Goal: Task Accomplishment & Management: Manage account settings

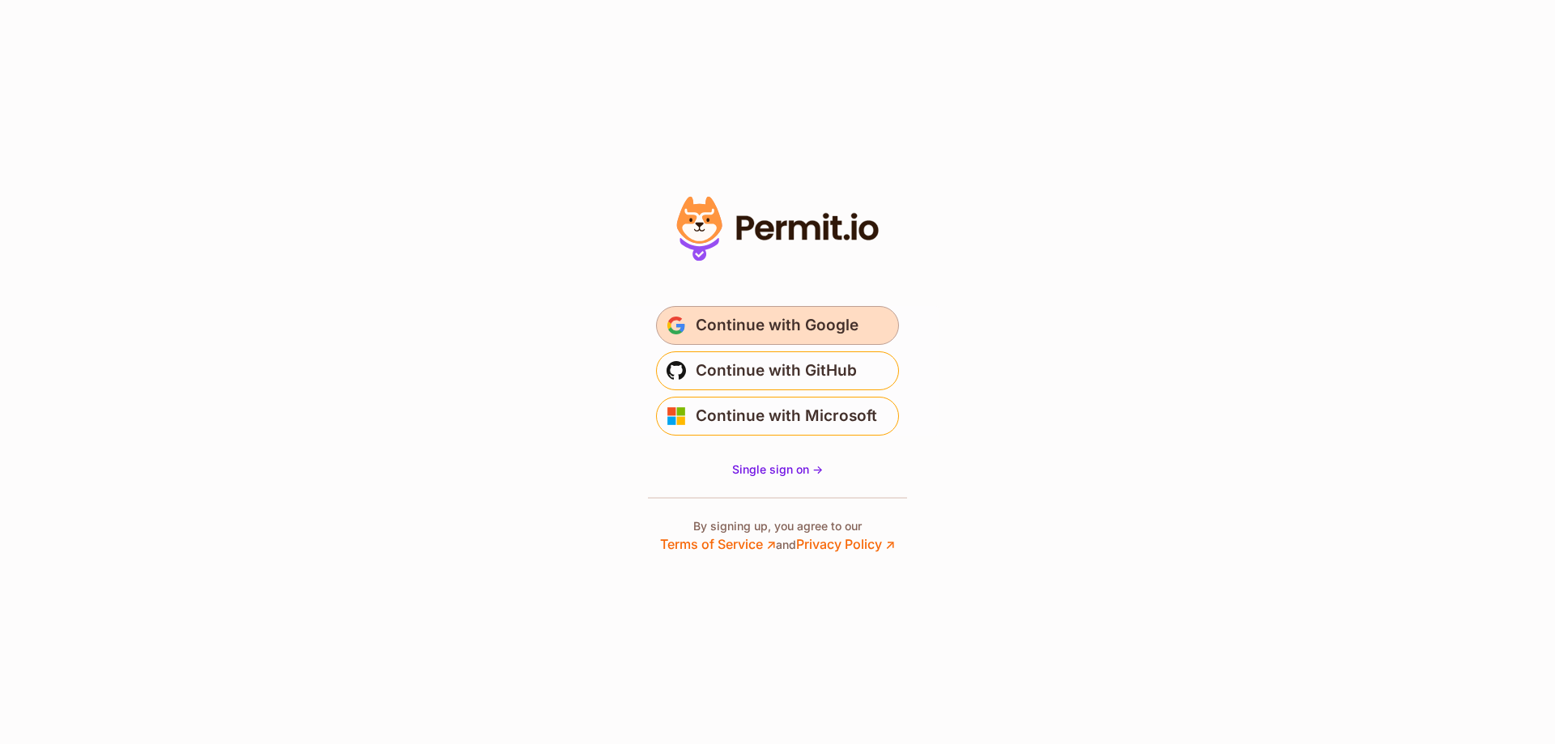
click at [739, 326] on span "Continue with Google" at bounding box center [777, 326] width 163 height 26
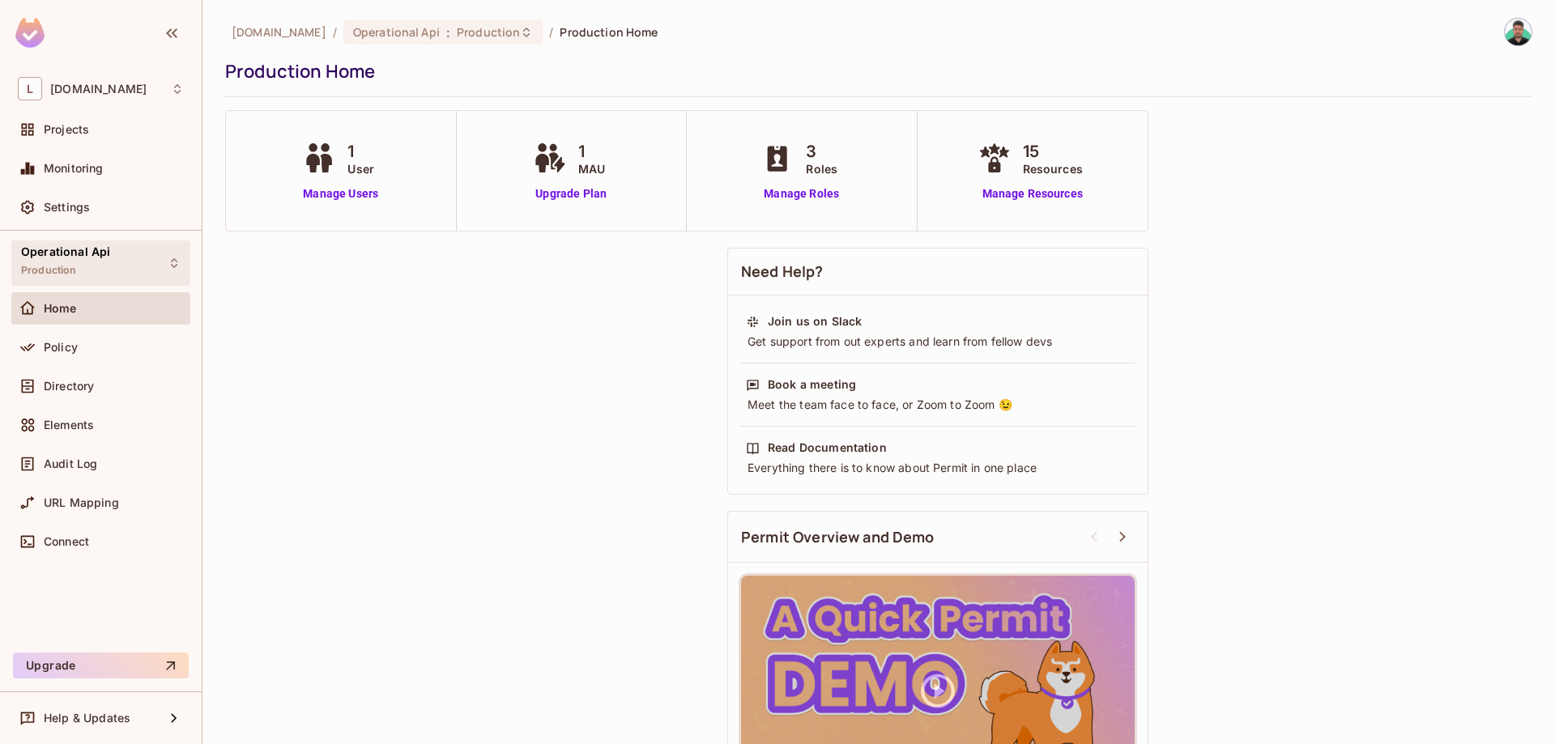
click at [101, 277] on div "Operational Api Production" at bounding box center [65, 262] width 89 height 35
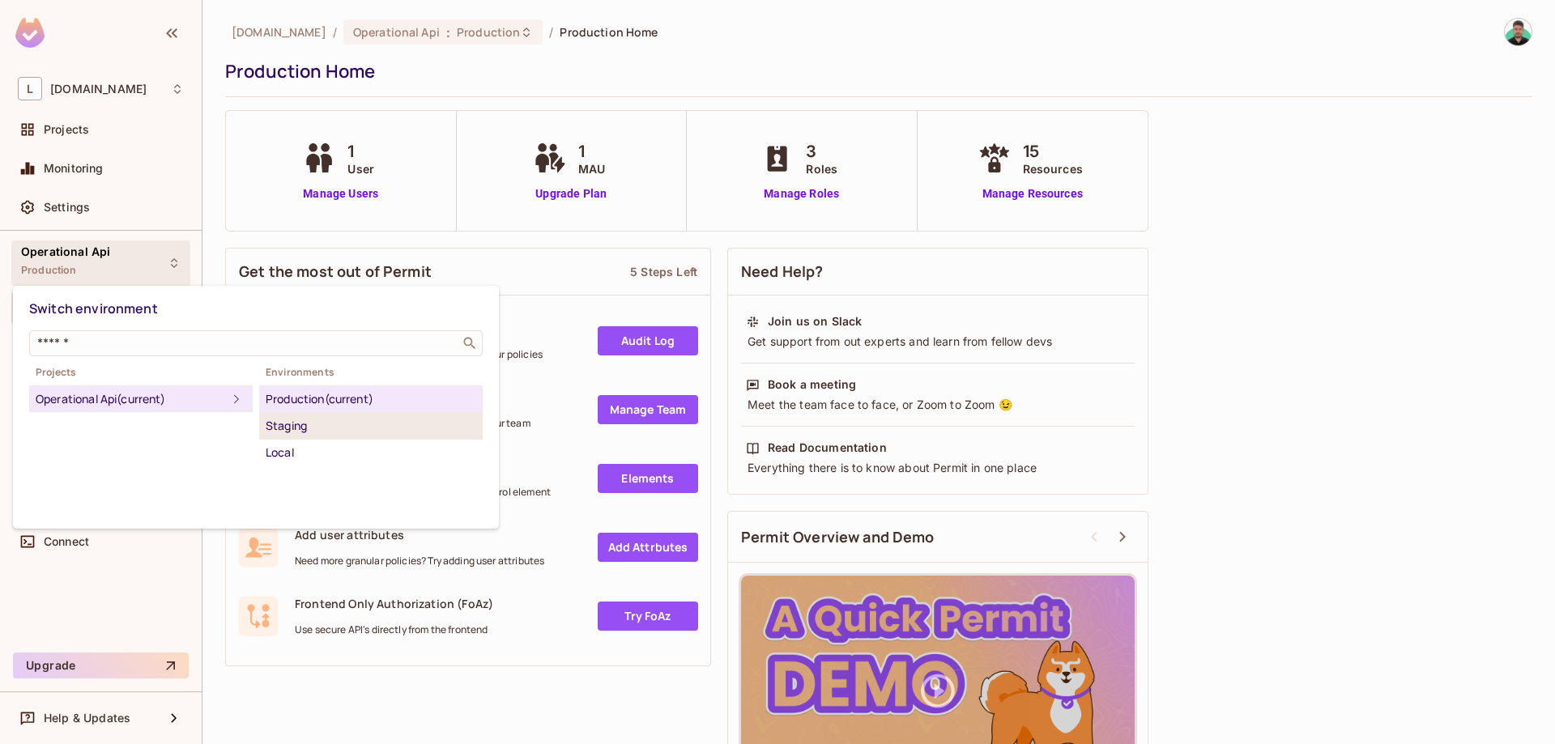
click at [321, 420] on div "Staging" at bounding box center [371, 425] width 211 height 19
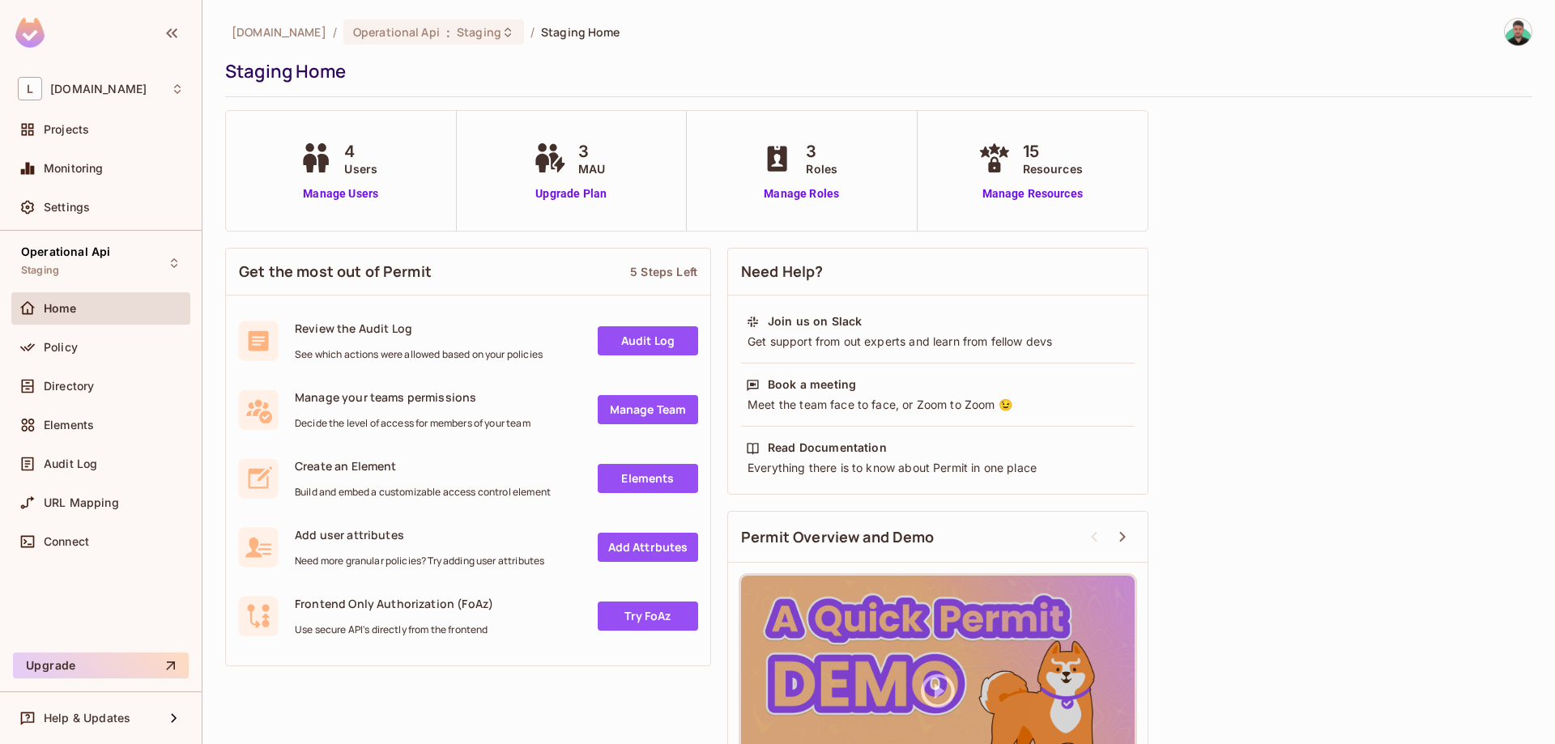
click at [338, 203] on div "4 Users Manage Users" at bounding box center [341, 171] width 231 height 120
click at [343, 198] on link "Manage Users" at bounding box center [341, 193] width 90 height 17
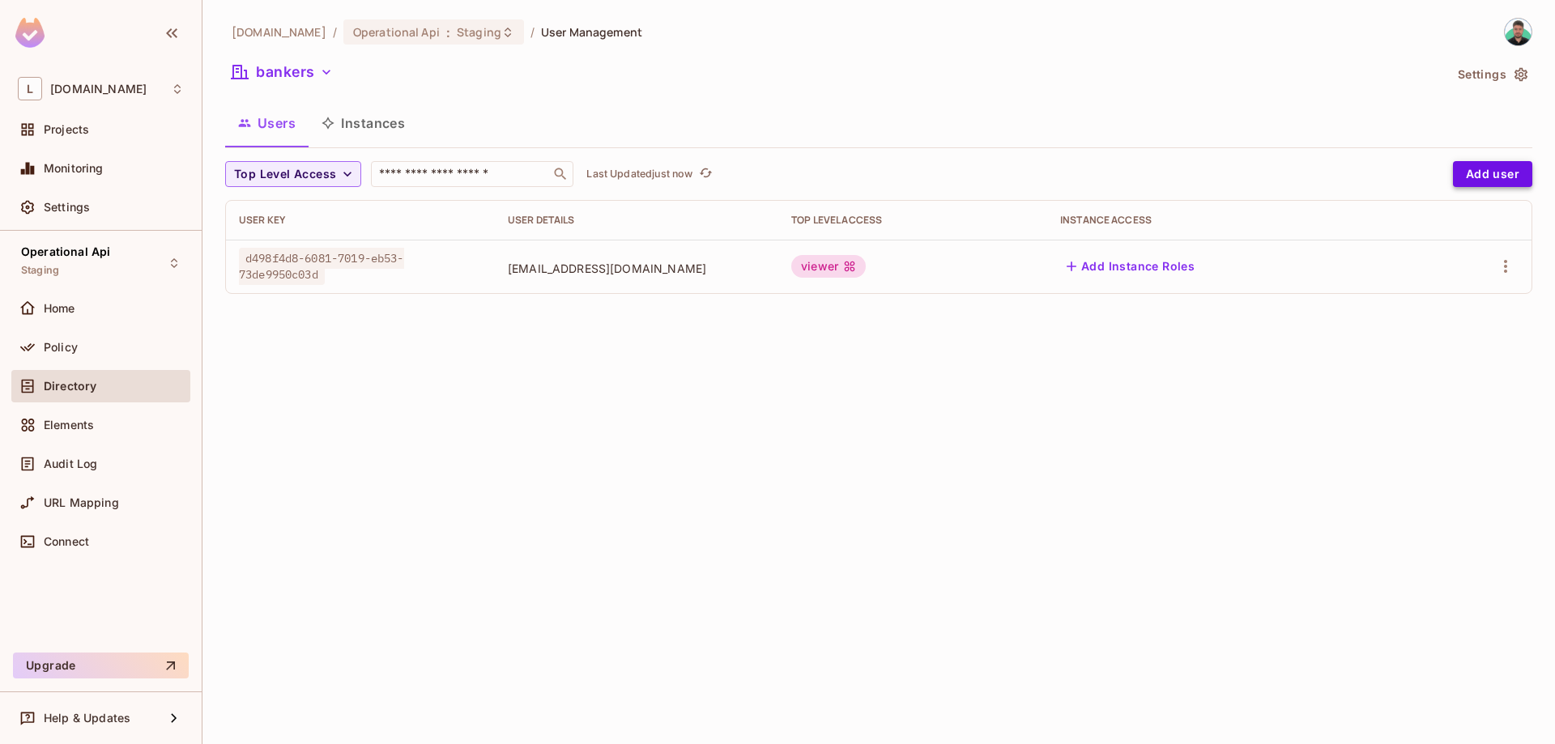
click at [1483, 174] on button "Add user" at bounding box center [1492, 174] width 79 height 26
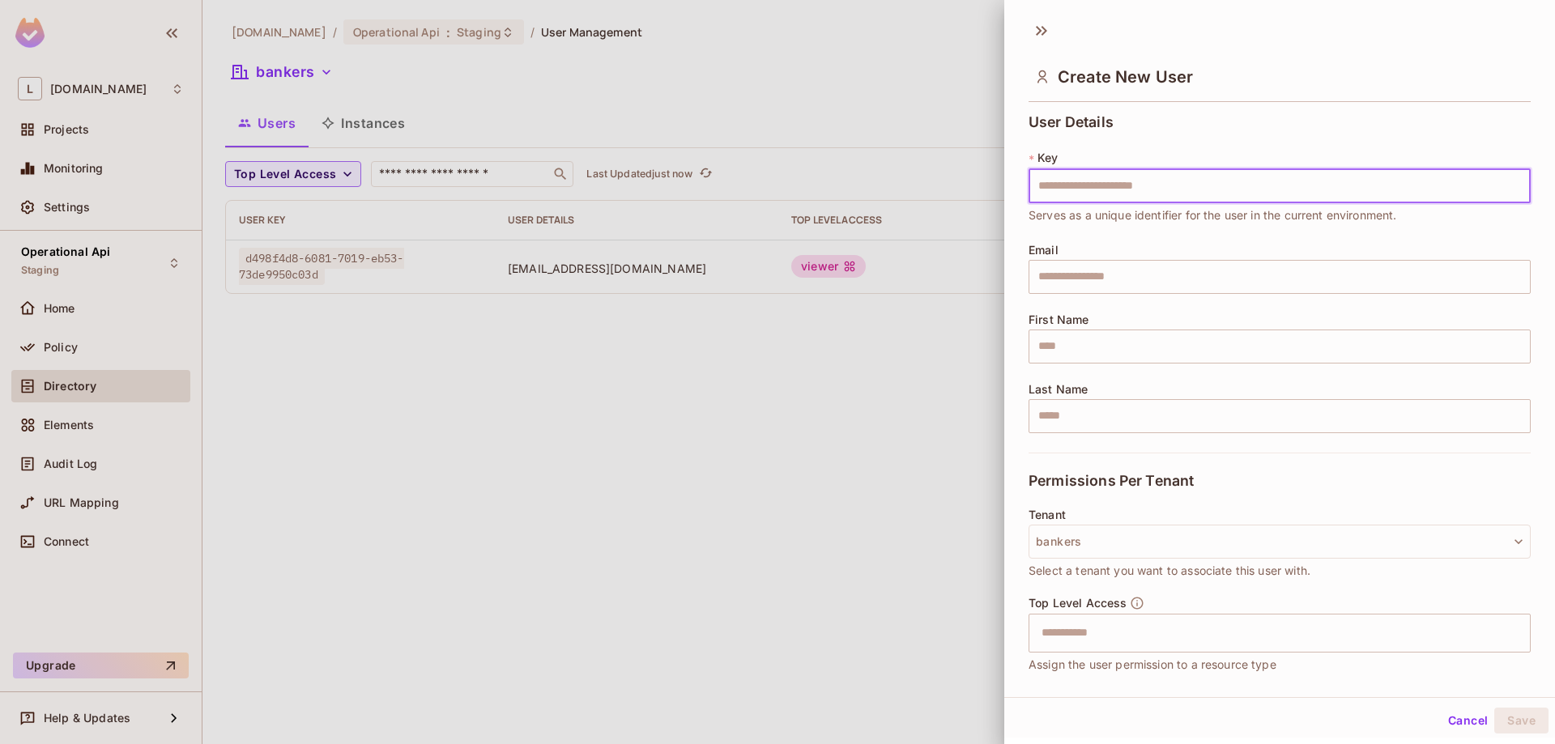
drag, startPoint x: 1108, startPoint y: 188, endPoint x: 1090, endPoint y: 181, distance: 19.0
click at [1105, 188] on input "text" at bounding box center [1280, 186] width 502 height 34
type input "**********"
click at [1096, 275] on input "text" at bounding box center [1280, 277] width 502 height 34
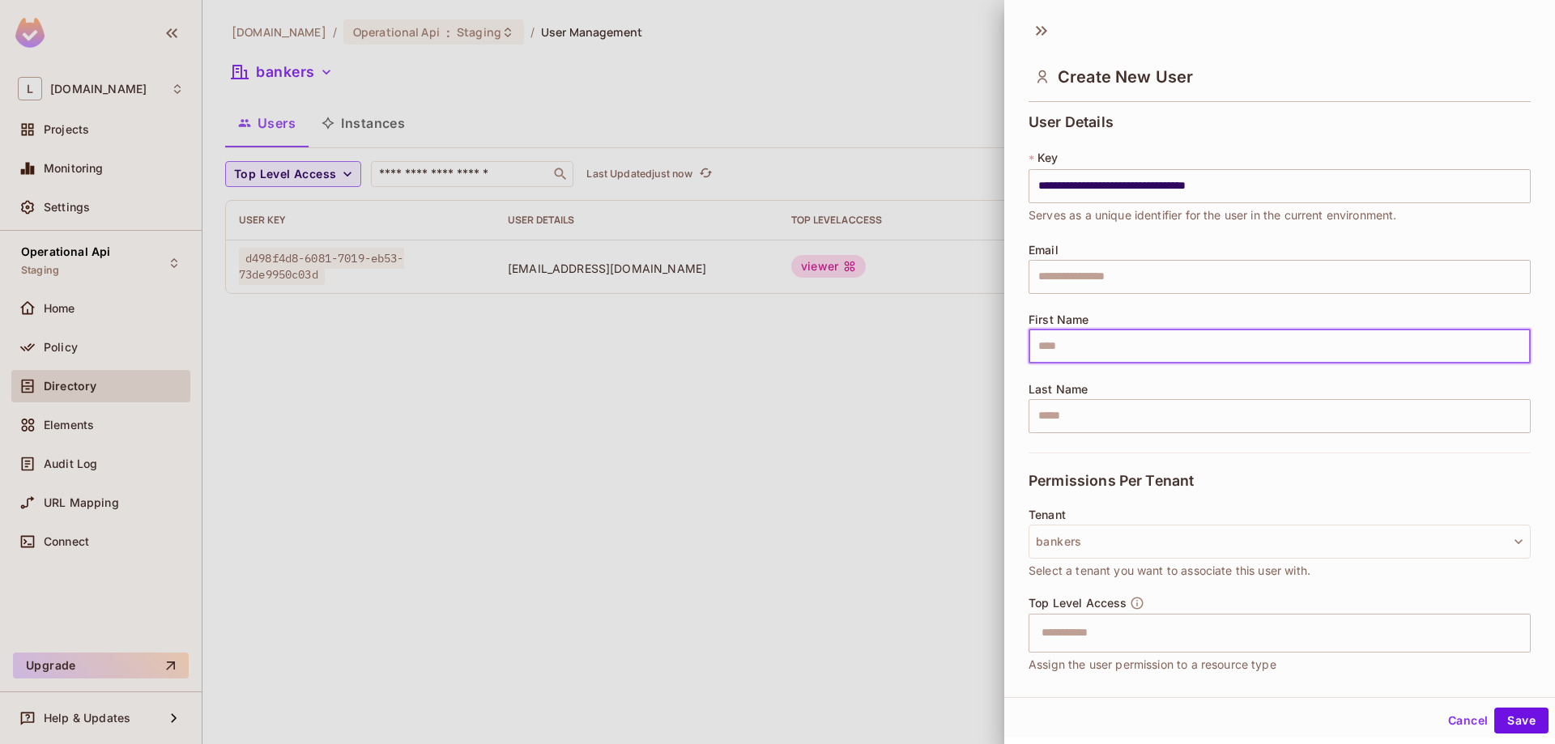
click at [1050, 340] on input "text" at bounding box center [1280, 347] width 502 height 34
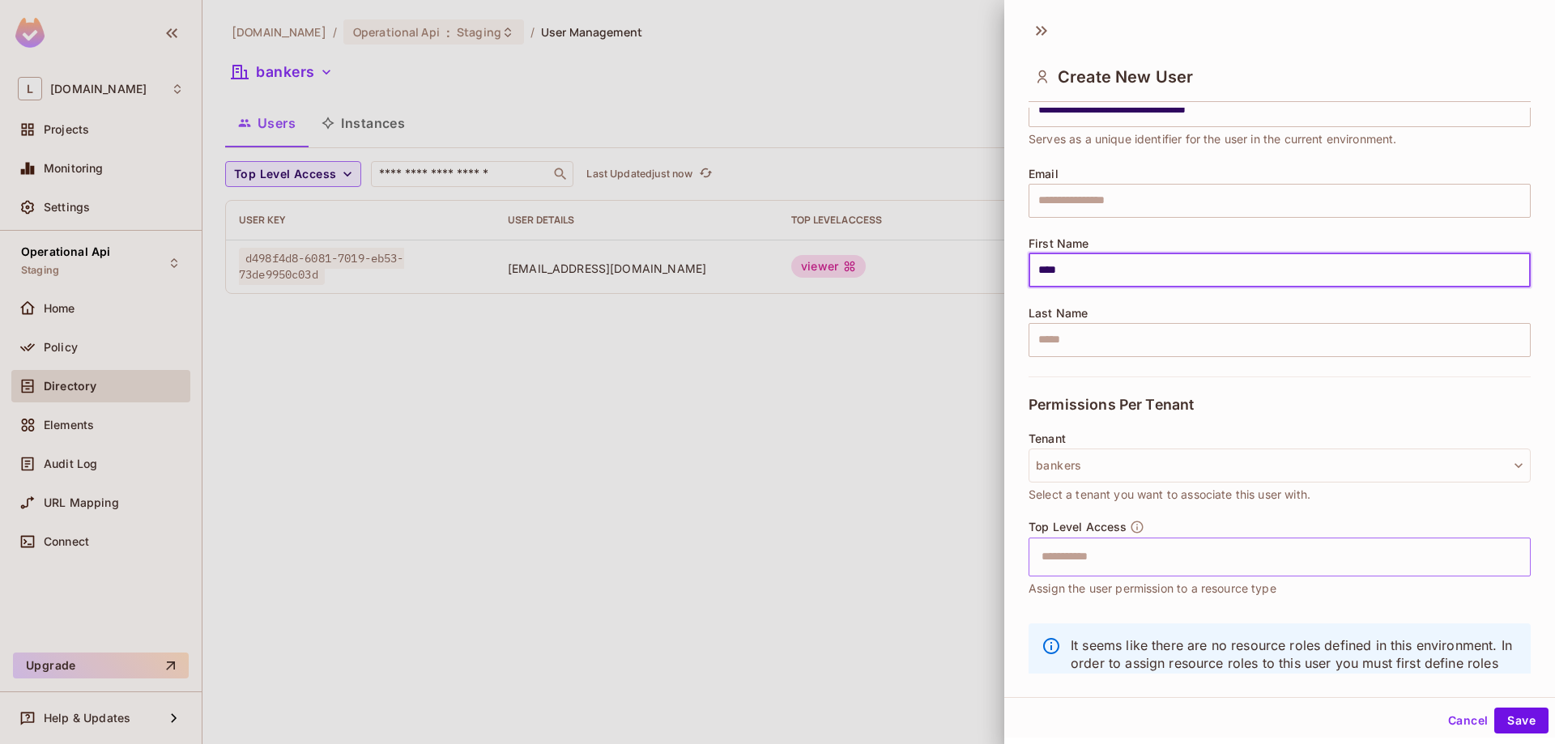
scroll to position [131, 0]
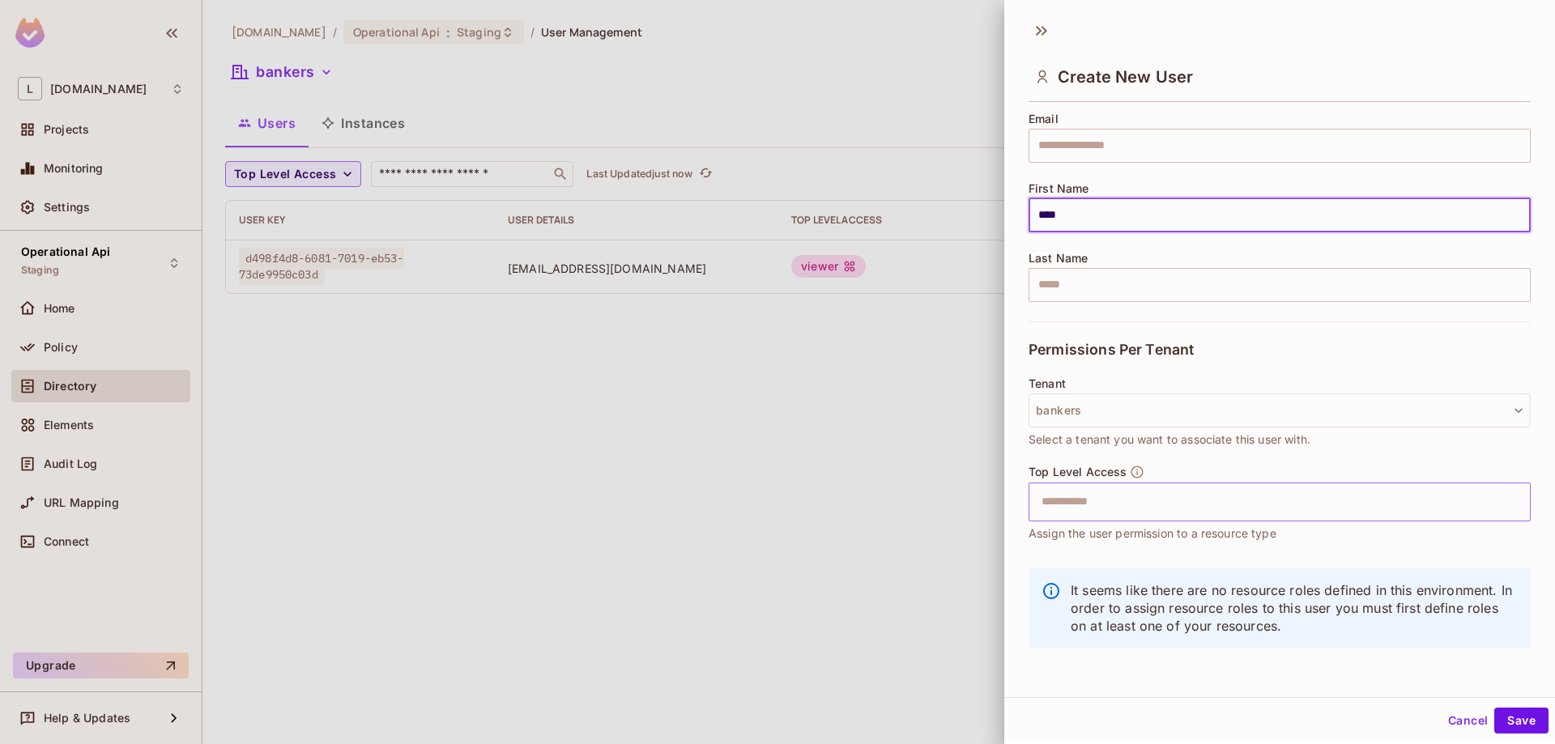
type input "****"
click at [1200, 505] on input "text" at bounding box center [1265, 502] width 467 height 32
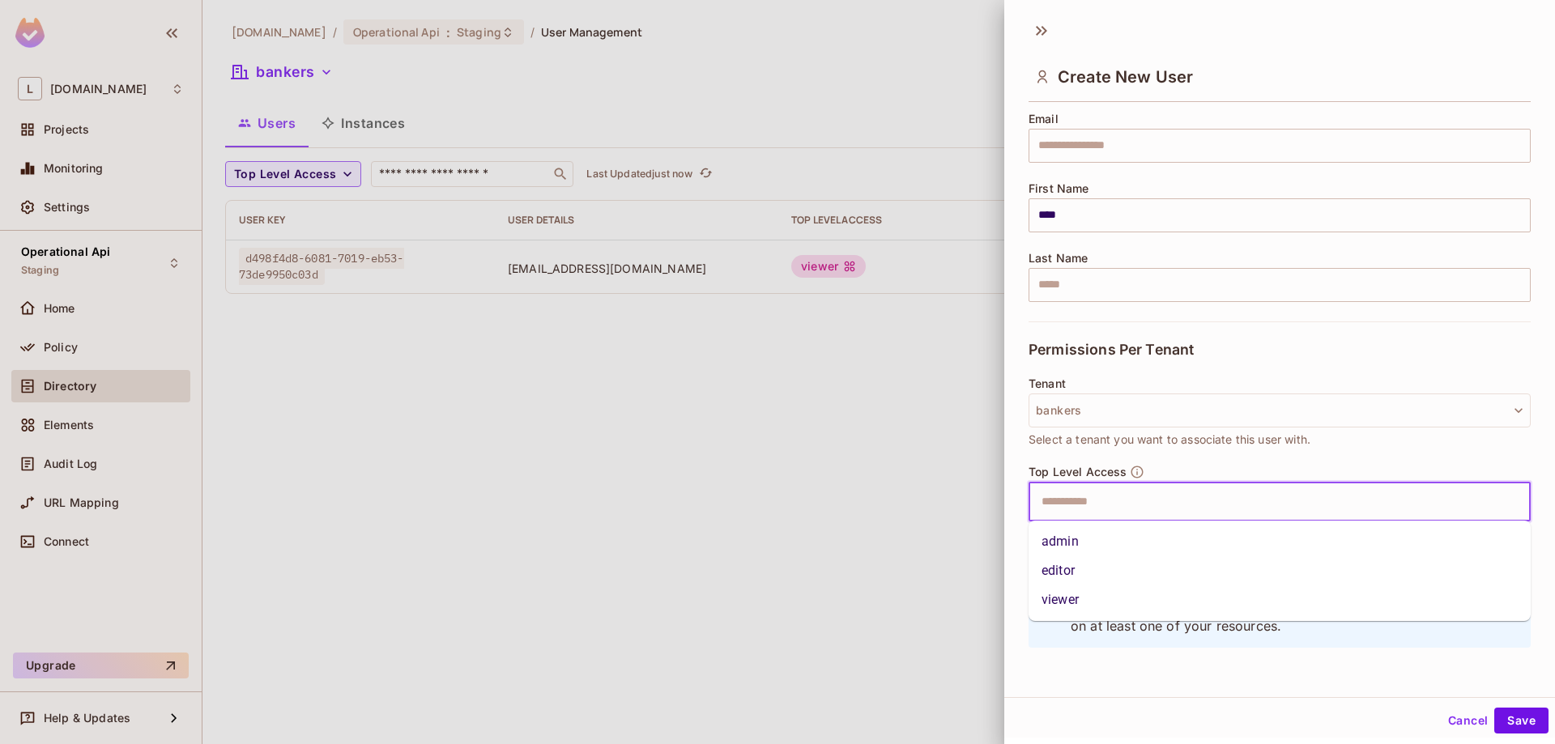
drag, startPoint x: 1086, startPoint y: 605, endPoint x: 1192, endPoint y: 624, distance: 107.7
click at [1085, 605] on li "viewer" at bounding box center [1280, 600] width 502 height 29
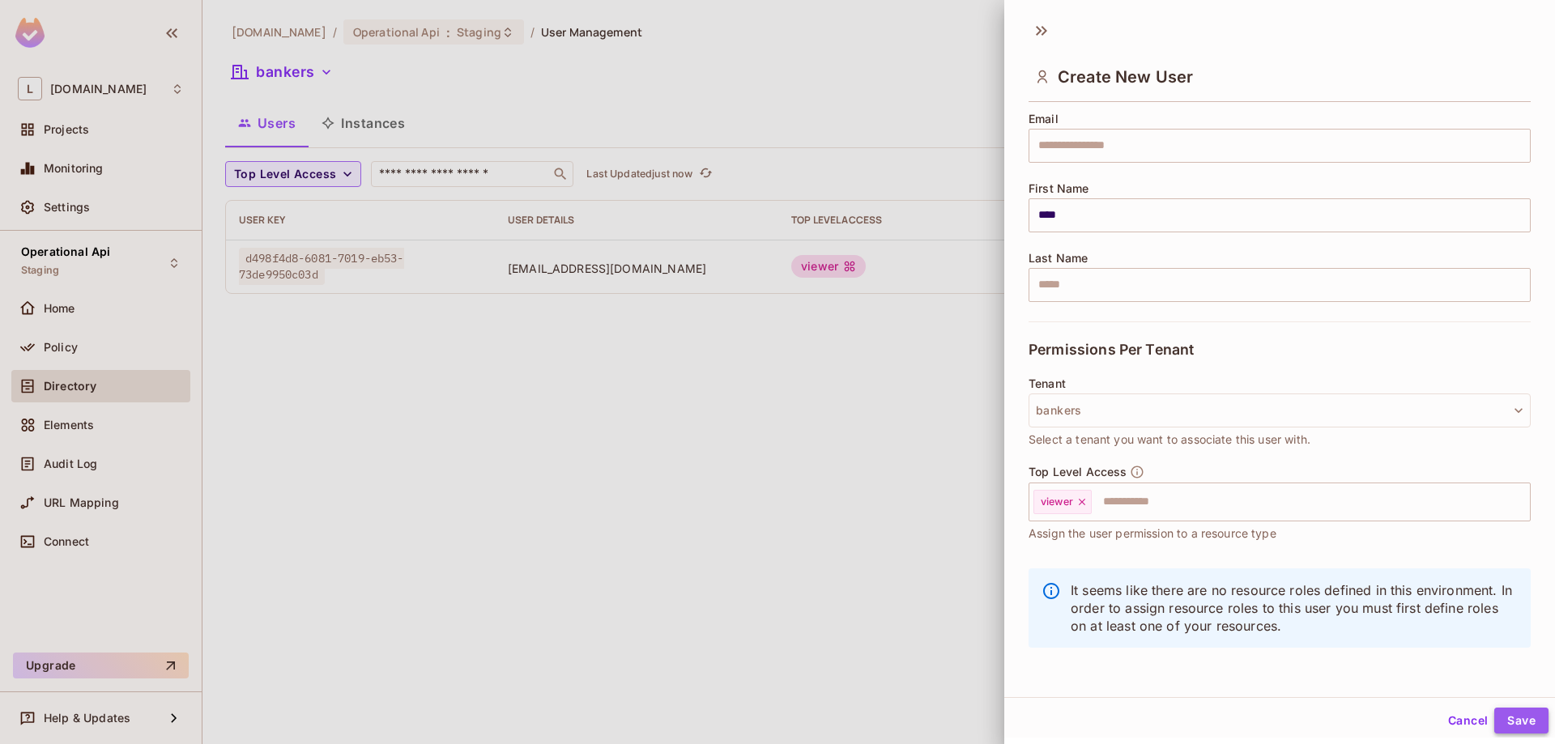
click at [1519, 722] on button "Save" at bounding box center [1521, 721] width 54 height 26
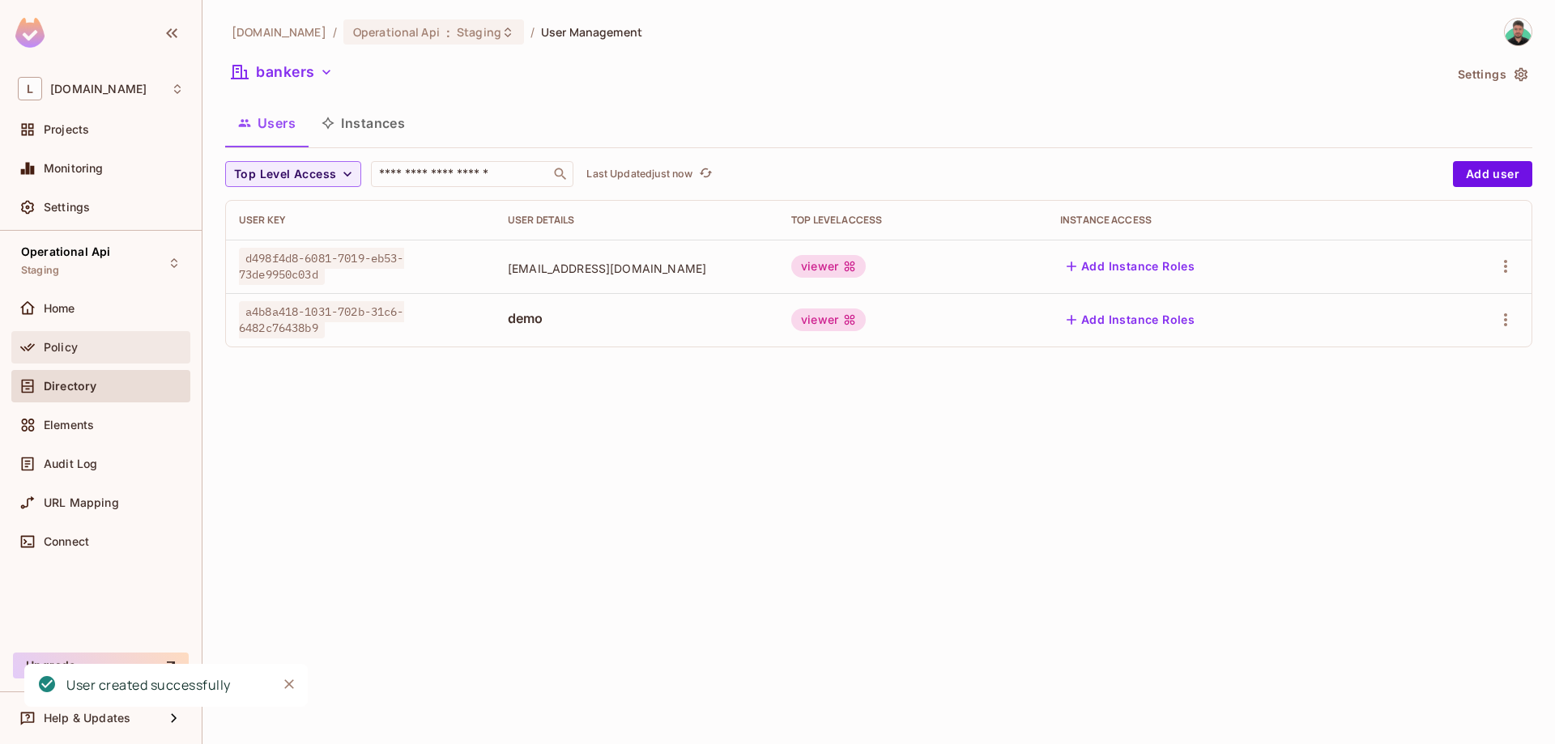
click at [97, 356] on div "Policy" at bounding box center [101, 347] width 166 height 19
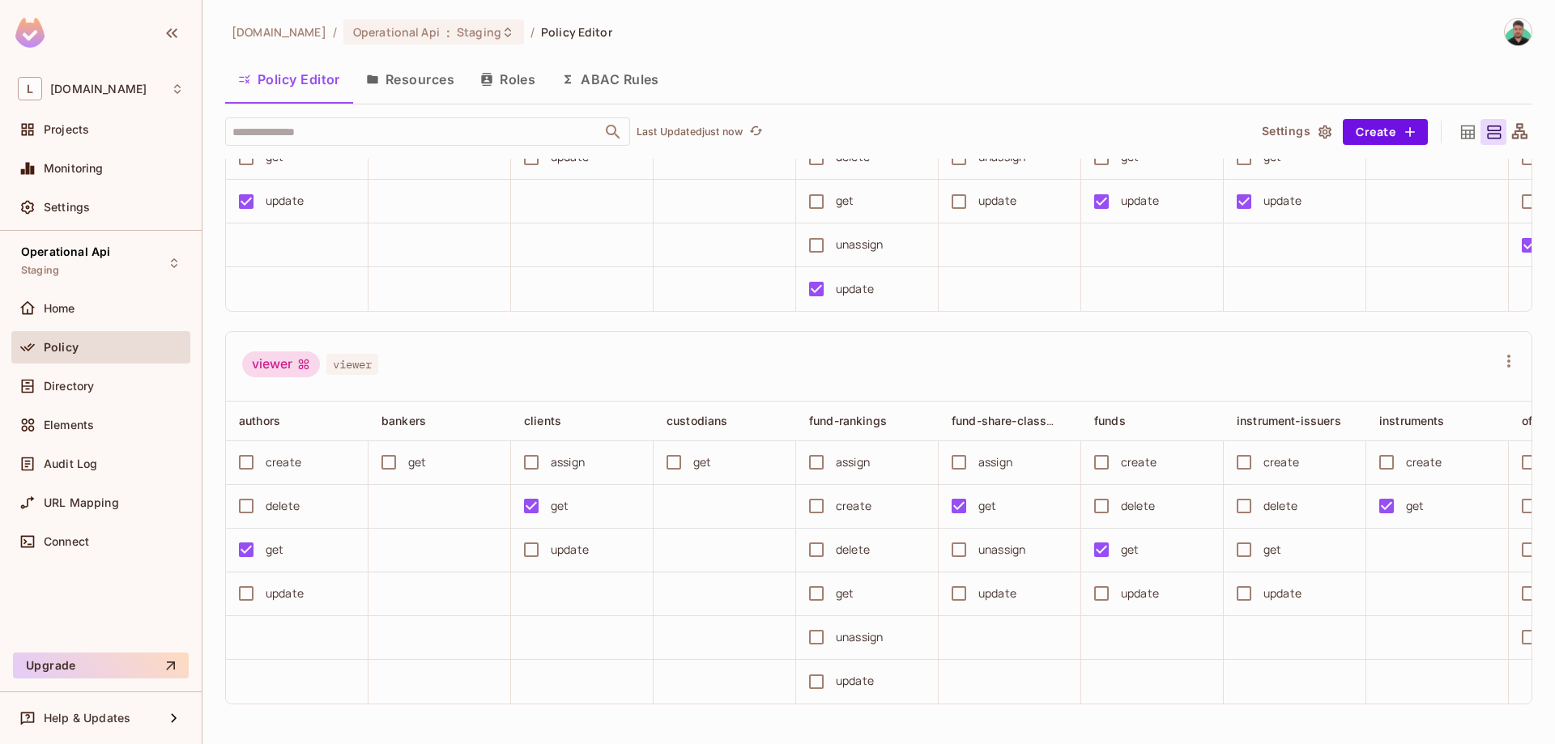
scroll to position [1, 0]
click at [700, 466] on div "get" at bounding box center [702, 462] width 18 height 18
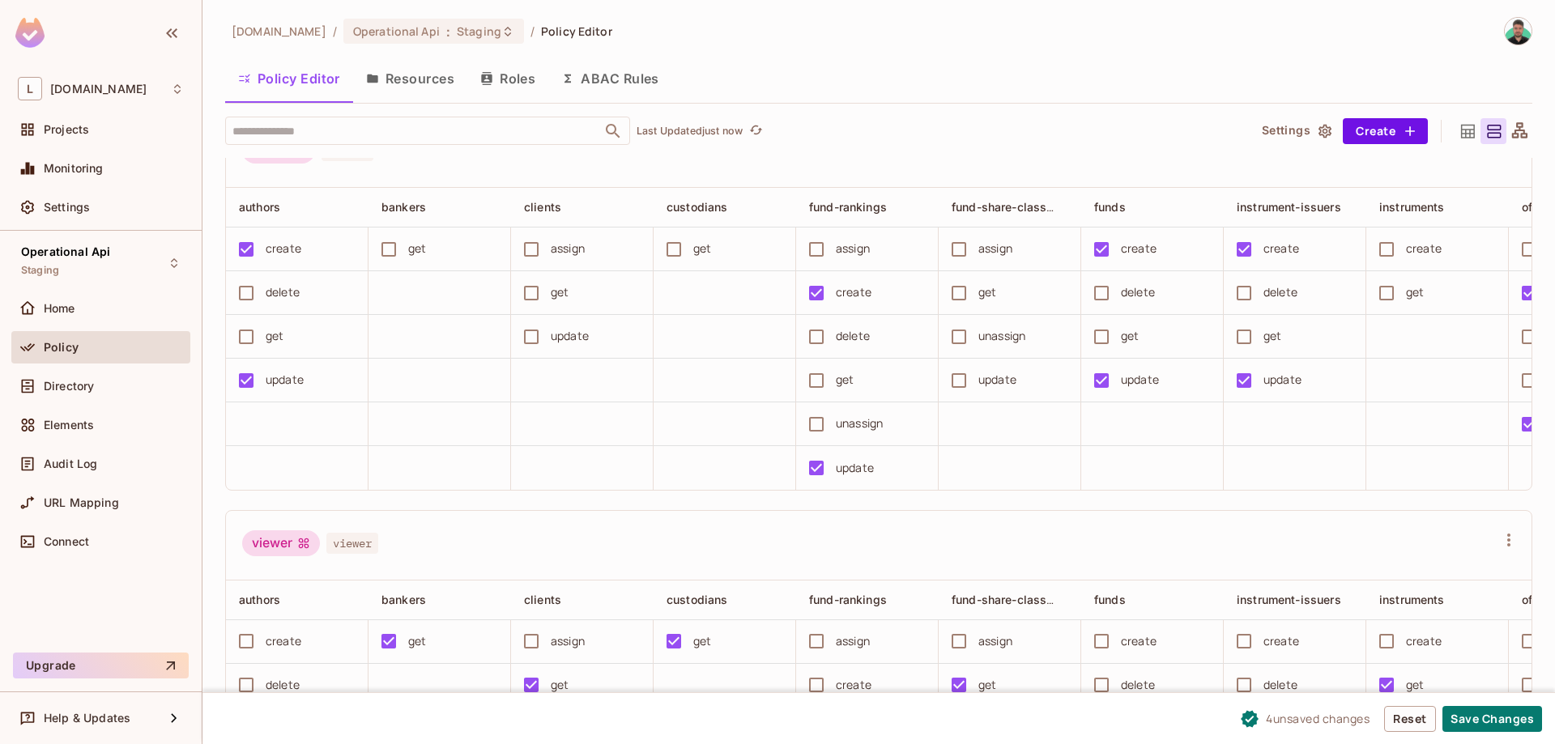
scroll to position [612, 0]
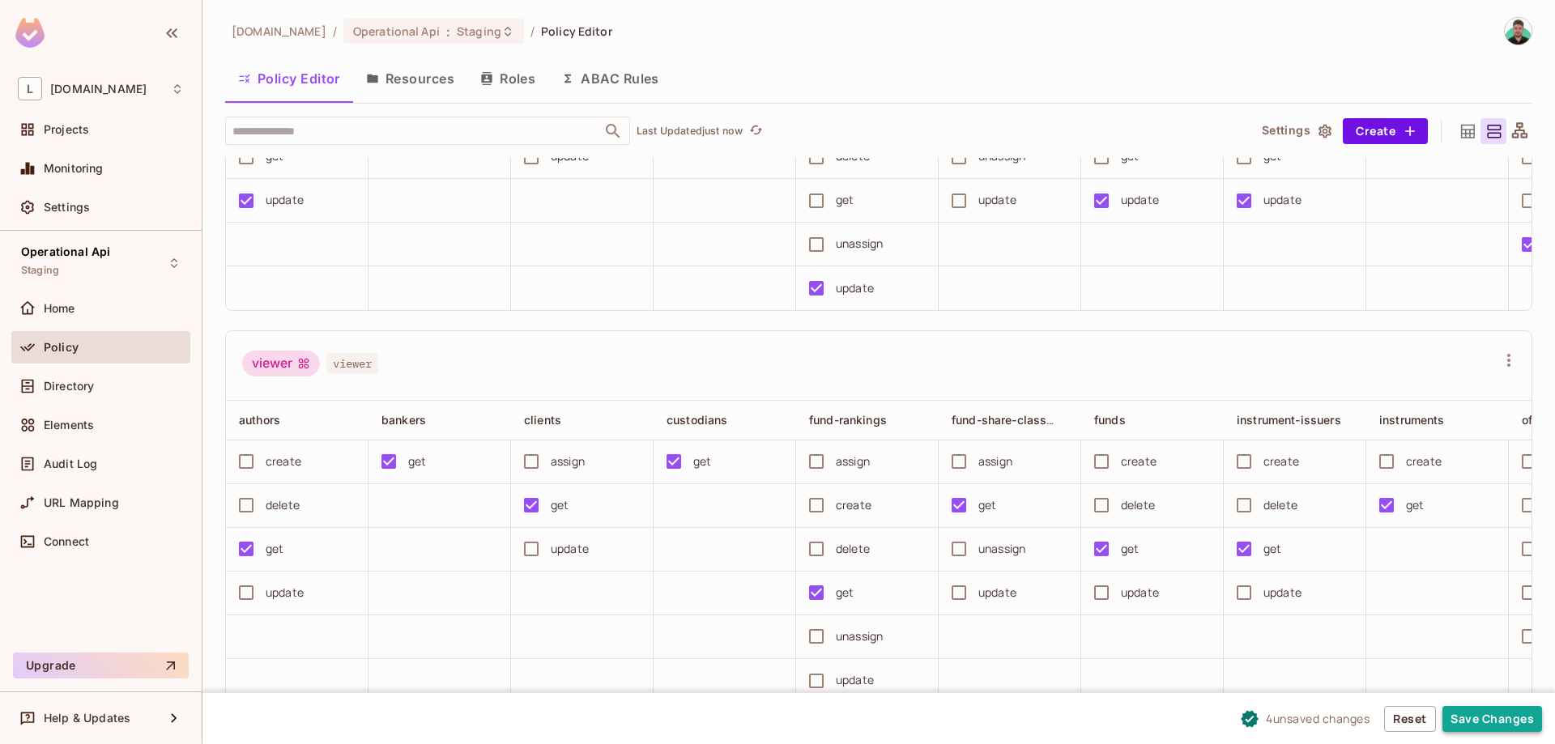
click at [1504, 717] on button "Save Changes" at bounding box center [1492, 719] width 100 height 26
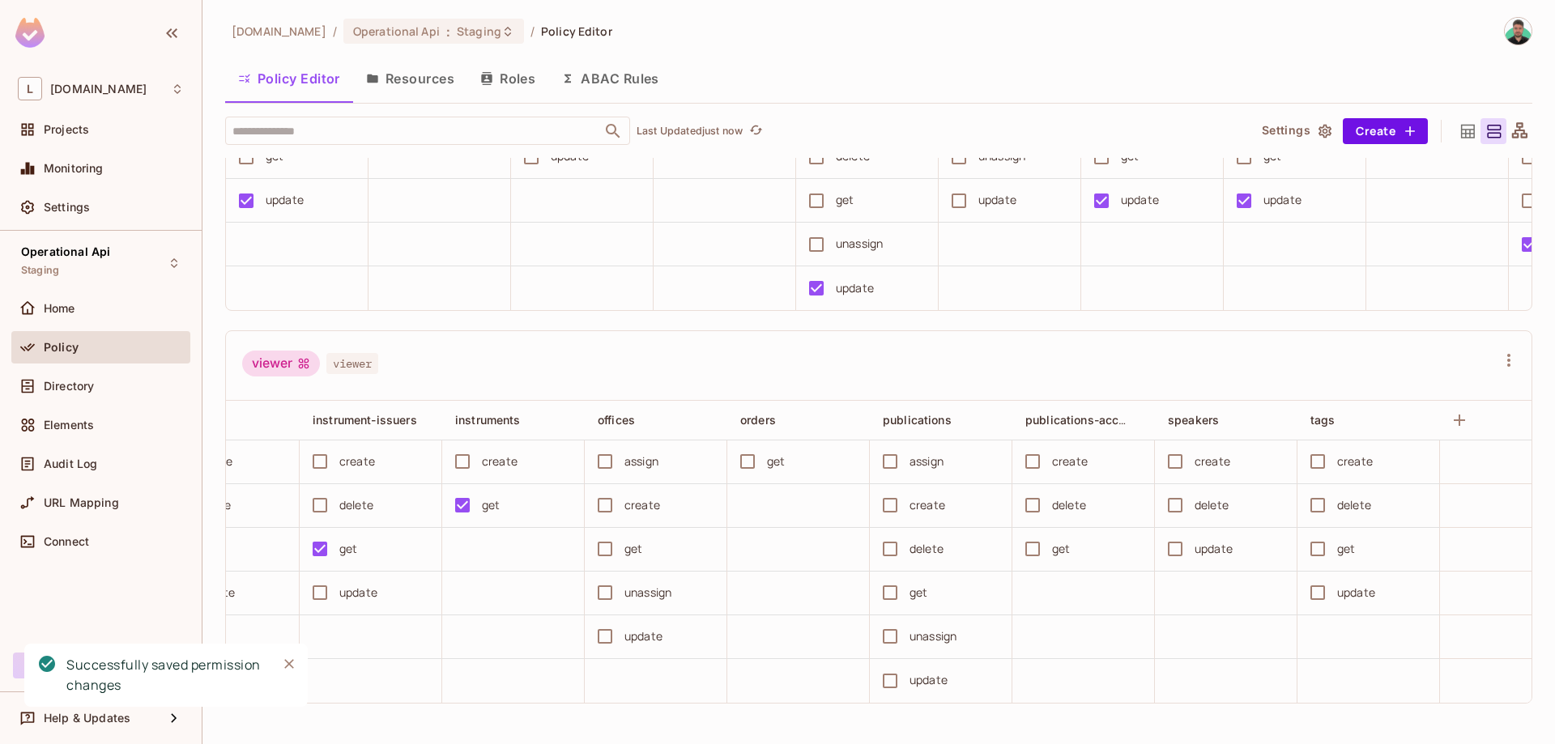
scroll to position [0, 975]
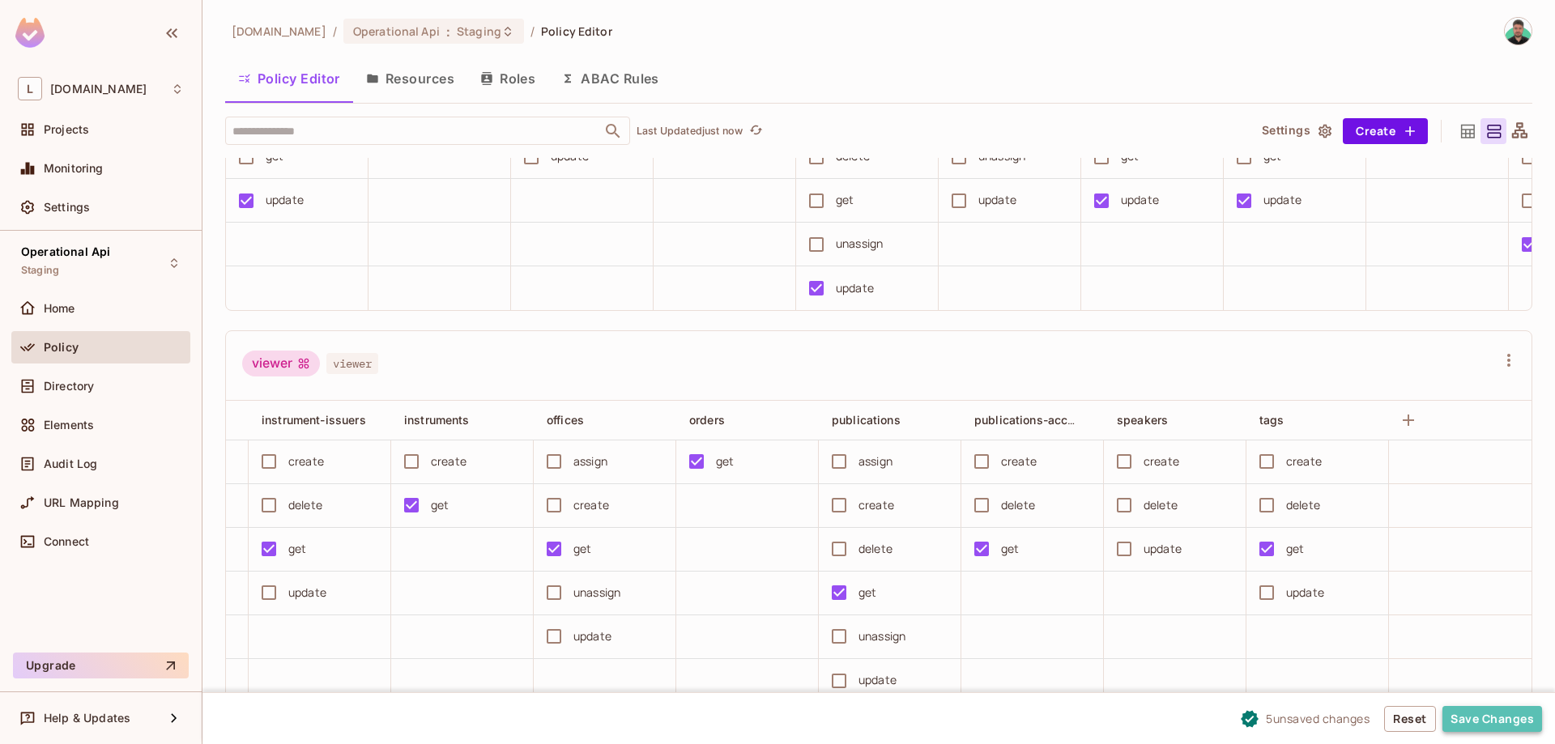
click at [1502, 716] on button "Save Changes" at bounding box center [1492, 719] width 100 height 26
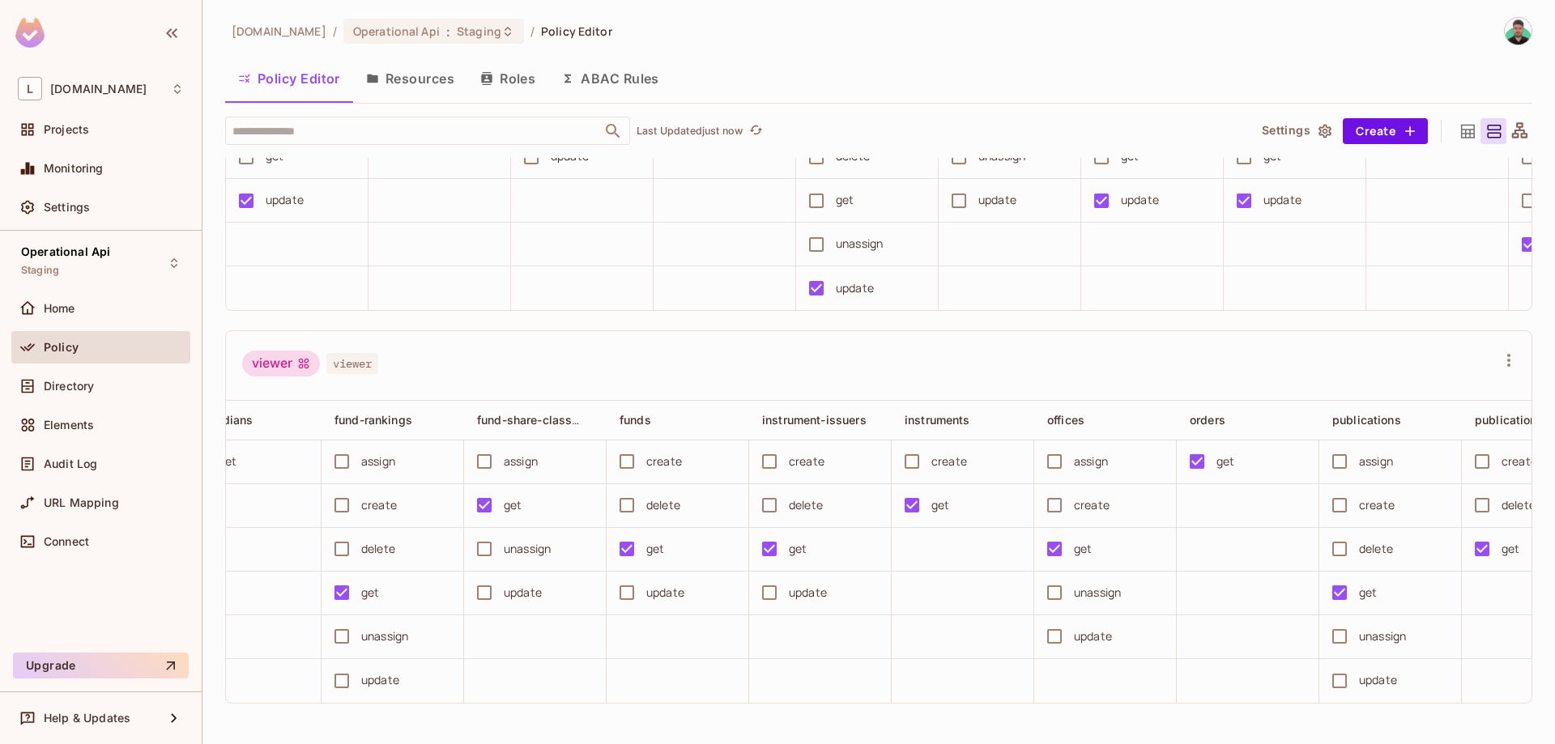
scroll to position [0, 0]
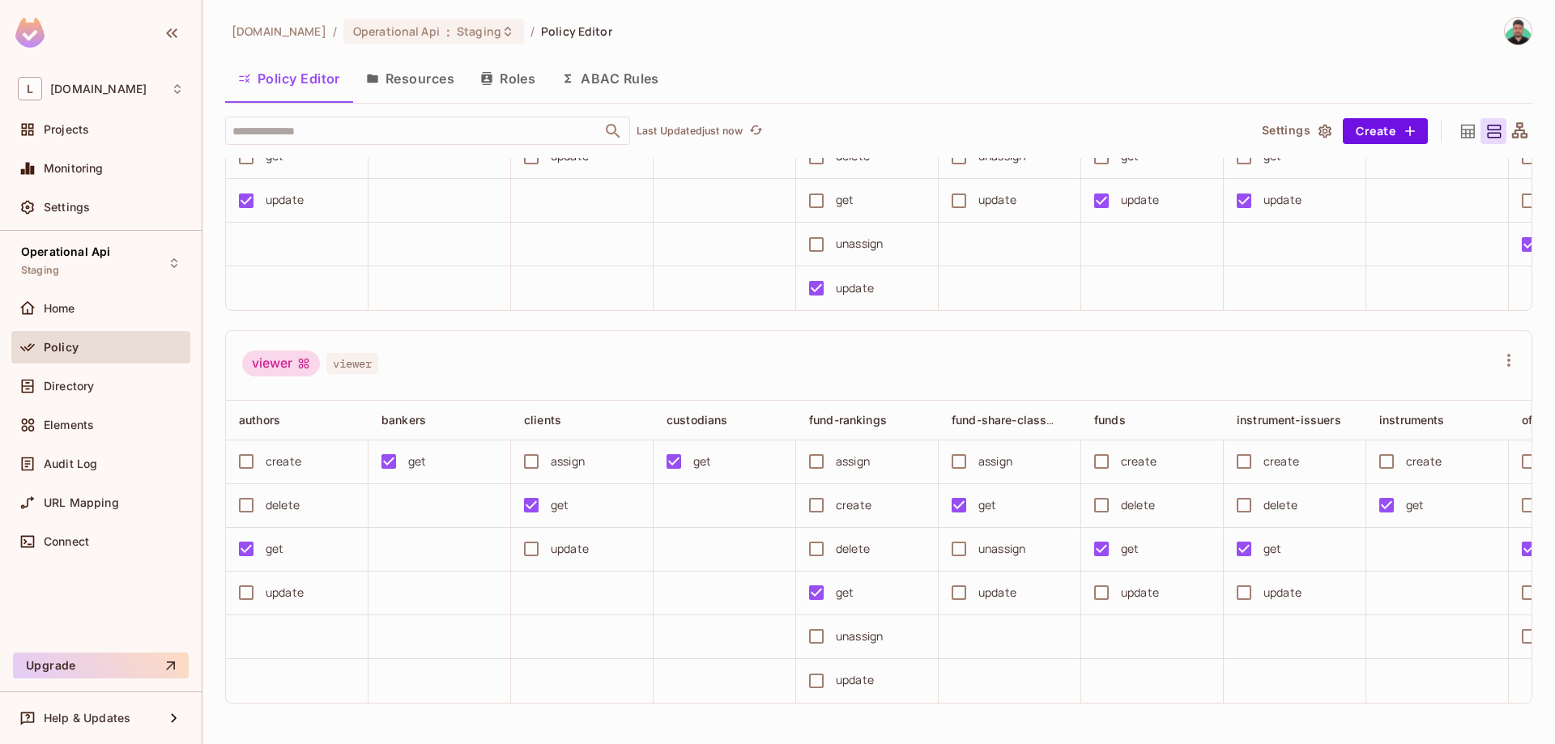
click at [77, 238] on div "Operational Api Staging Home Policy Directory Elements Audit Log URL Mapping Co…" at bounding box center [101, 438] width 202 height 415
click at [81, 252] on span "Operational Api" at bounding box center [65, 251] width 89 height 13
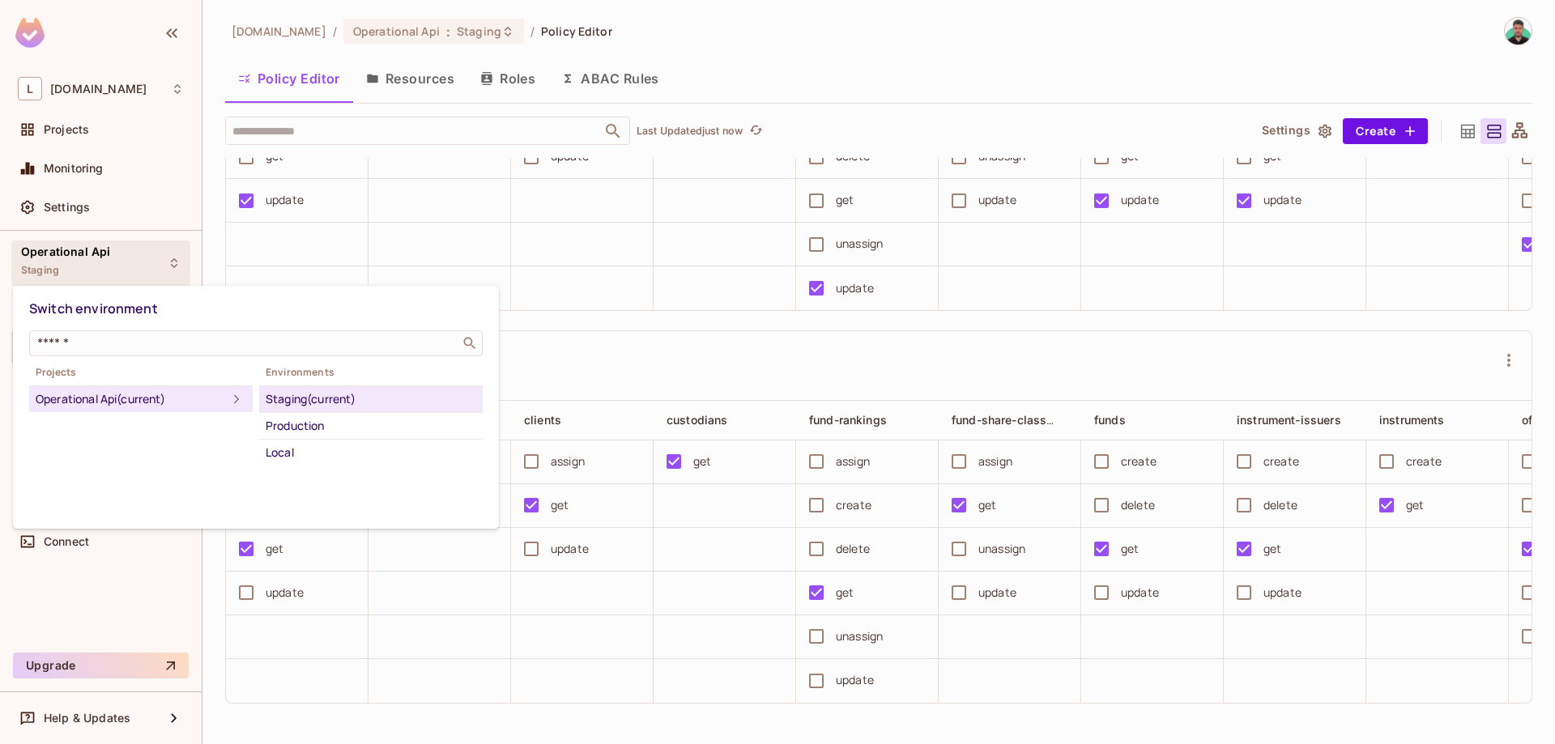
click at [687, 349] on div at bounding box center [777, 372] width 1555 height 744
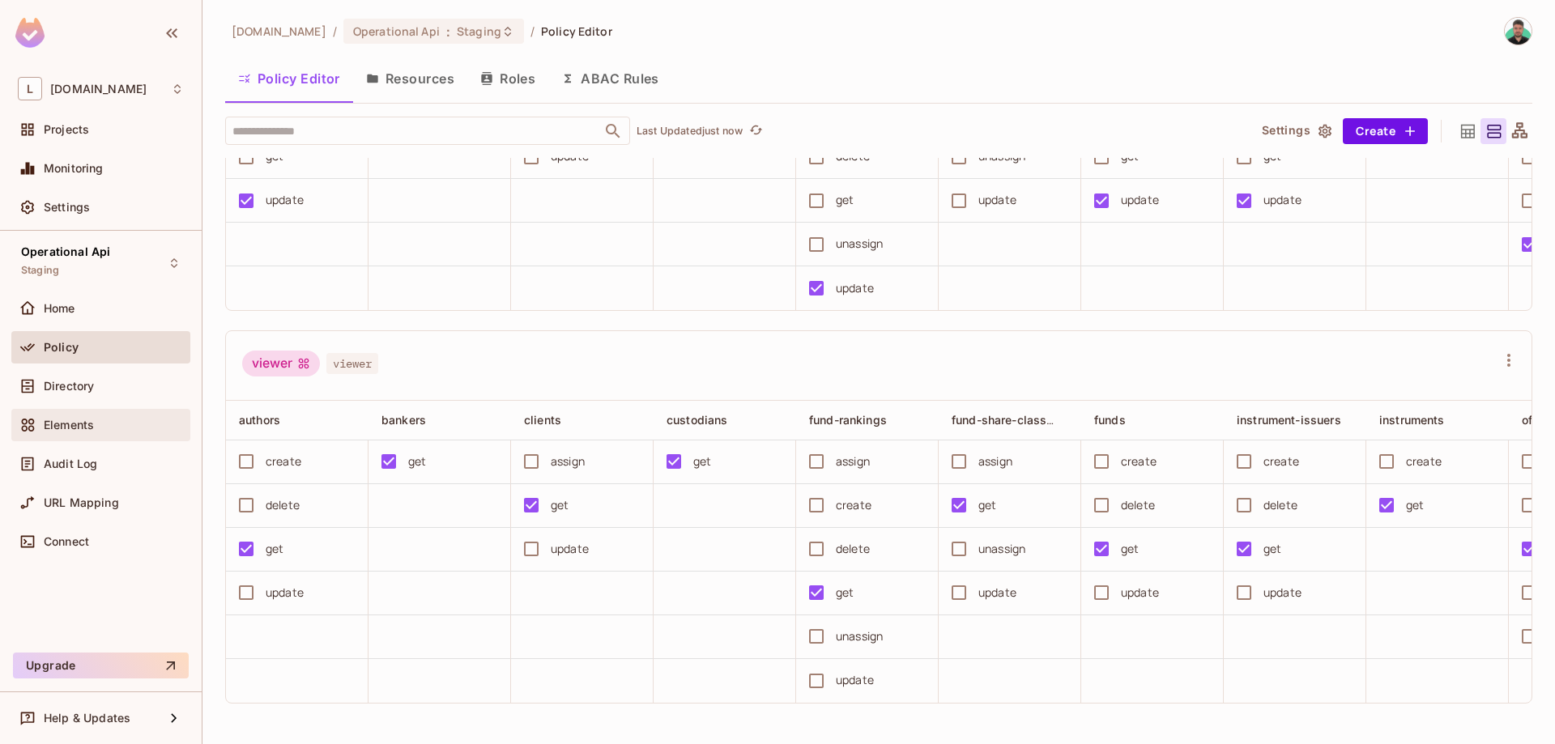
click at [70, 432] on span "Elements" at bounding box center [69, 425] width 50 height 13
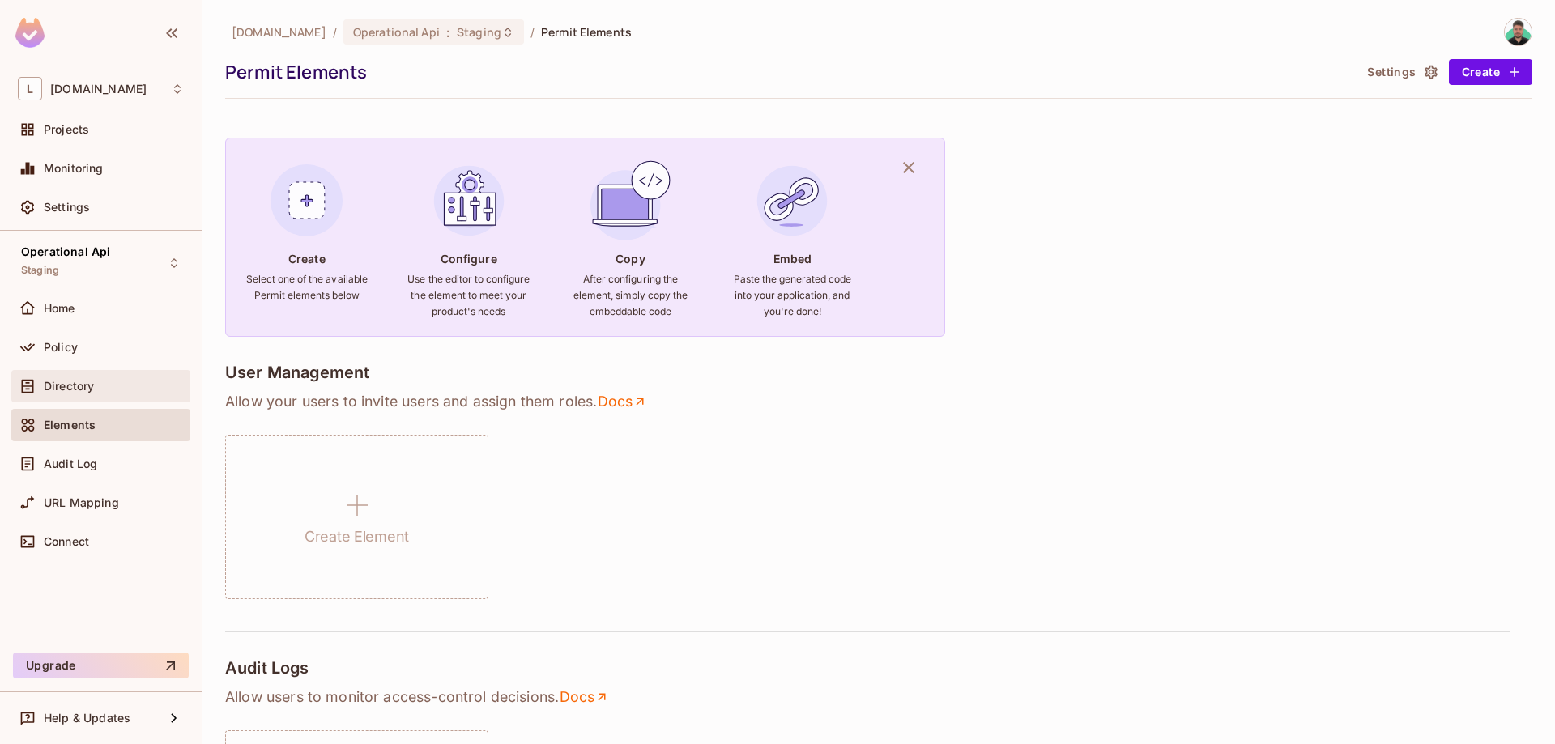
click at [74, 398] on div "Directory" at bounding box center [100, 386] width 179 height 32
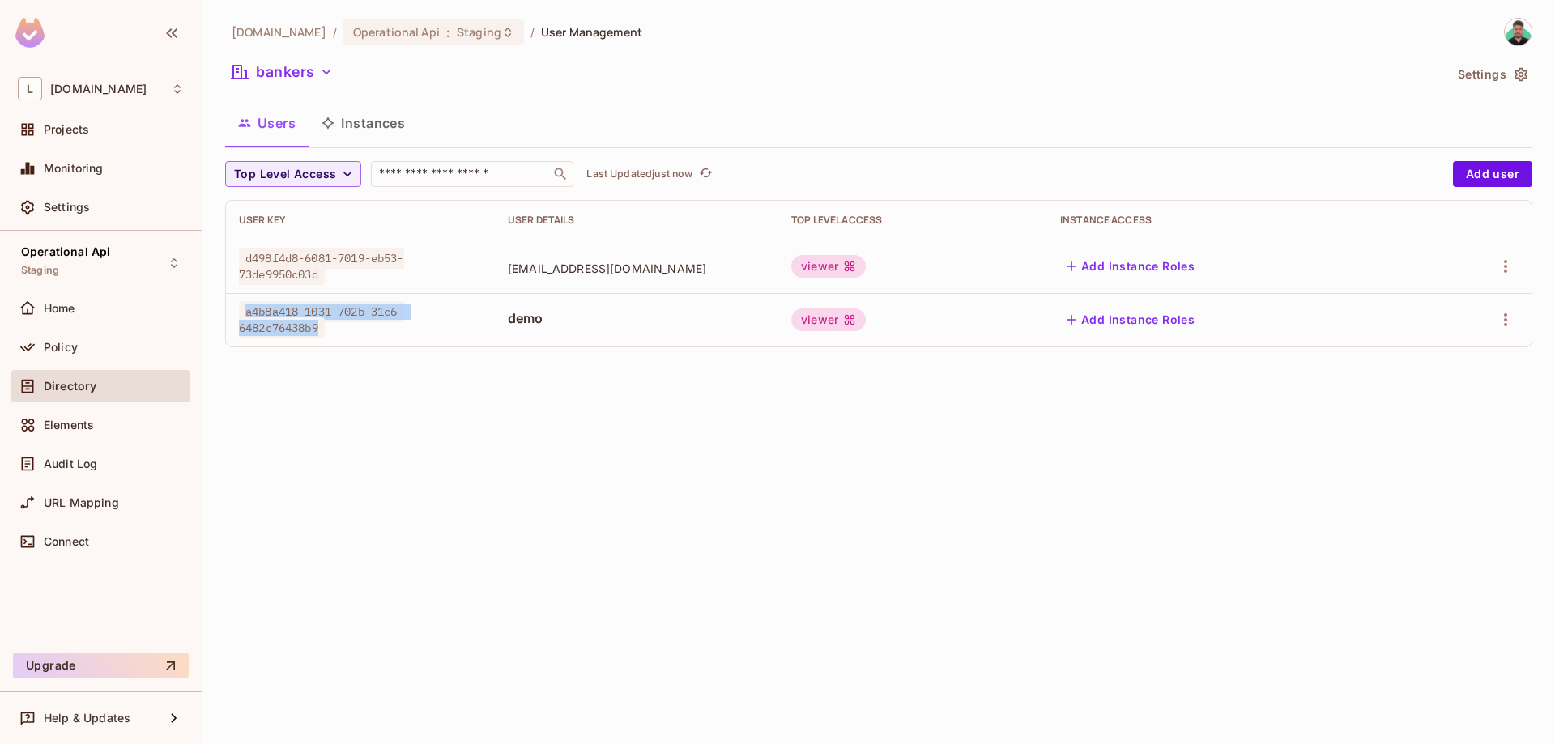
drag, startPoint x: 250, startPoint y: 320, endPoint x: 566, endPoint y: 331, distance: 316.1
click at [495, 335] on td "a4b8a418-1031-702b-31c6-6482c76438b9" at bounding box center [360, 319] width 269 height 53
click at [765, 325] on span "demo" at bounding box center [637, 318] width 258 height 18
click at [765, 324] on span "demo" at bounding box center [637, 318] width 258 height 18
drag, startPoint x: 241, startPoint y: 318, endPoint x: 497, endPoint y: 317, distance: 255.9
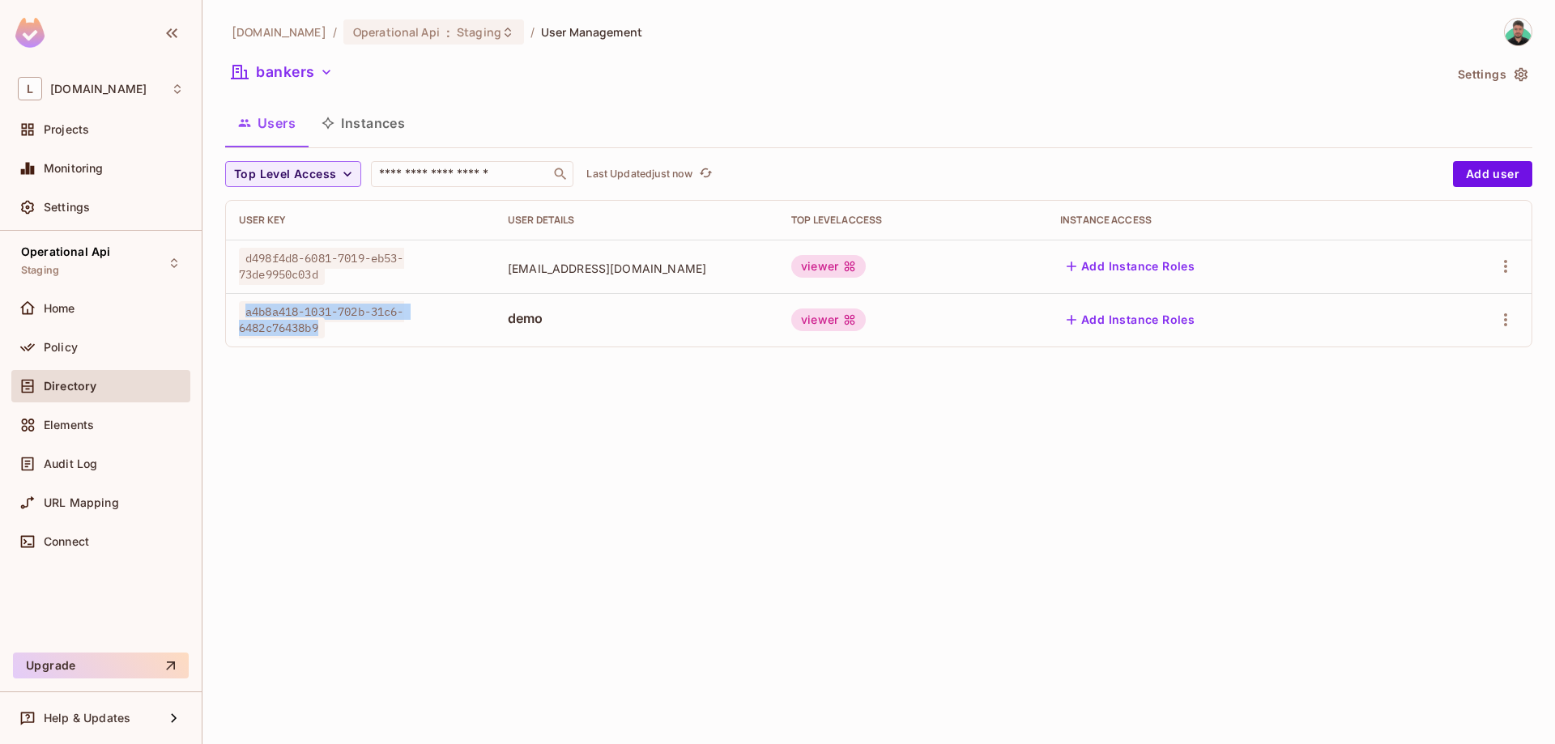
click at [404, 317] on span "a4b8a418-1031-702b-31c6-6482c76438b9" at bounding box center [321, 319] width 165 height 37
drag, startPoint x: 748, startPoint y: 324, endPoint x: 1028, endPoint y: 334, distance: 280.4
click at [755, 324] on span "demo" at bounding box center [637, 318] width 258 height 18
click at [355, 320] on span "a4b8a418-1031-702b-31c6-6482c76438b9" at bounding box center [321, 319] width 165 height 37
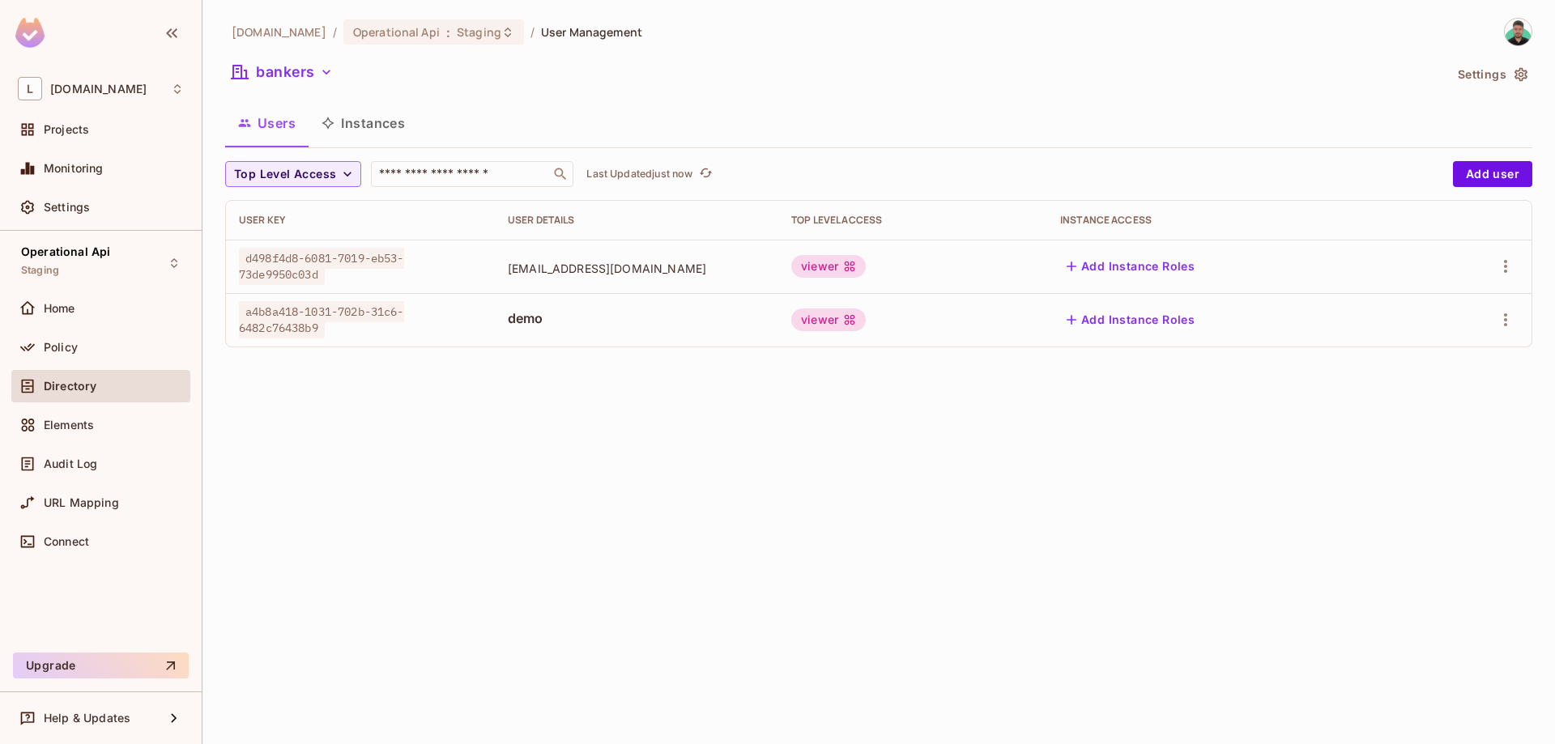
click at [355, 320] on span "a4b8a418-1031-702b-31c6-6482c76438b9" at bounding box center [321, 319] width 165 height 37
click at [482, 313] on div "a4b8a418-1031-702b-31c6-6482c76438b9" at bounding box center [360, 320] width 243 height 32
click at [292, 71] on button "bankers" at bounding box center [282, 72] width 114 height 26
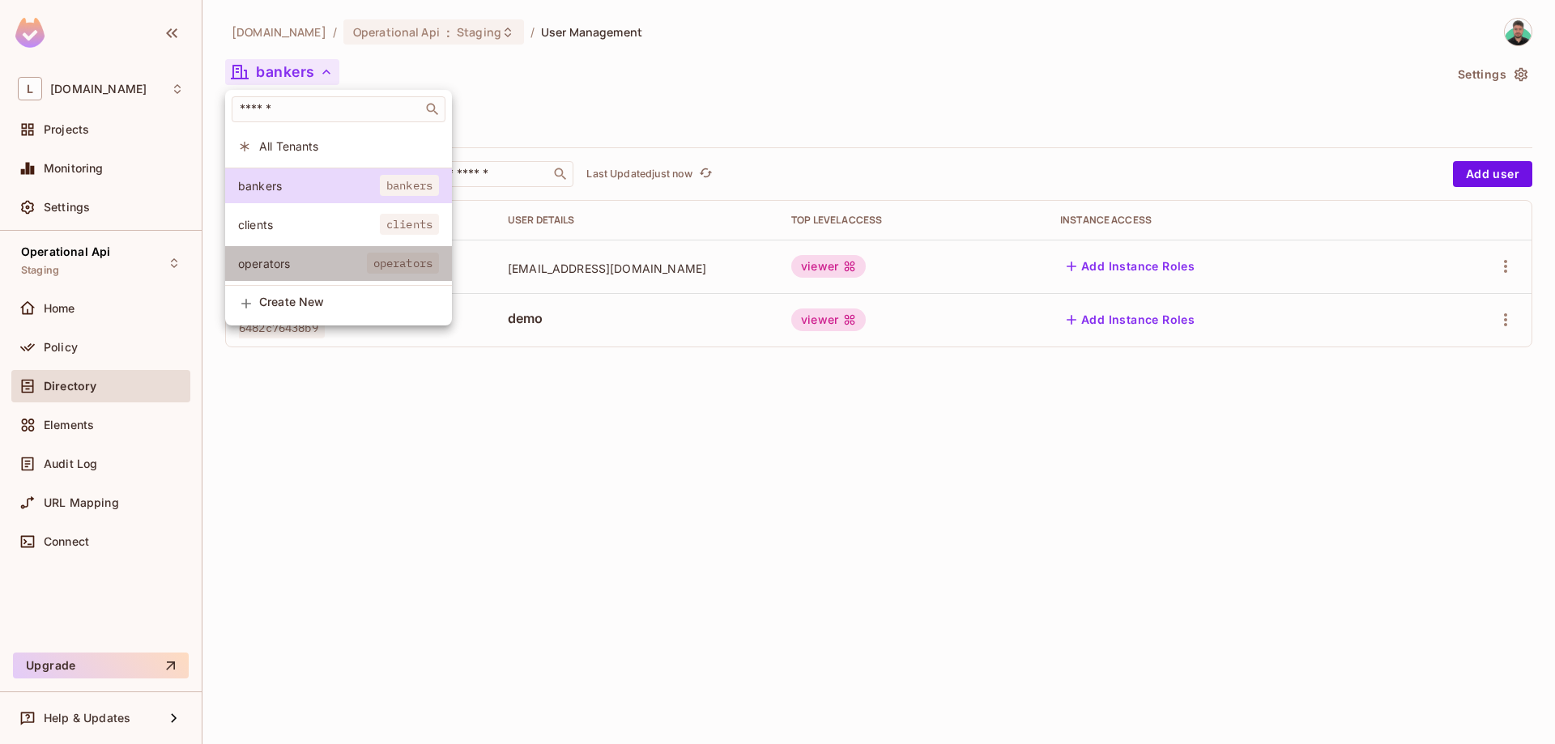
click at [318, 265] on span "operators" at bounding box center [302, 263] width 129 height 15
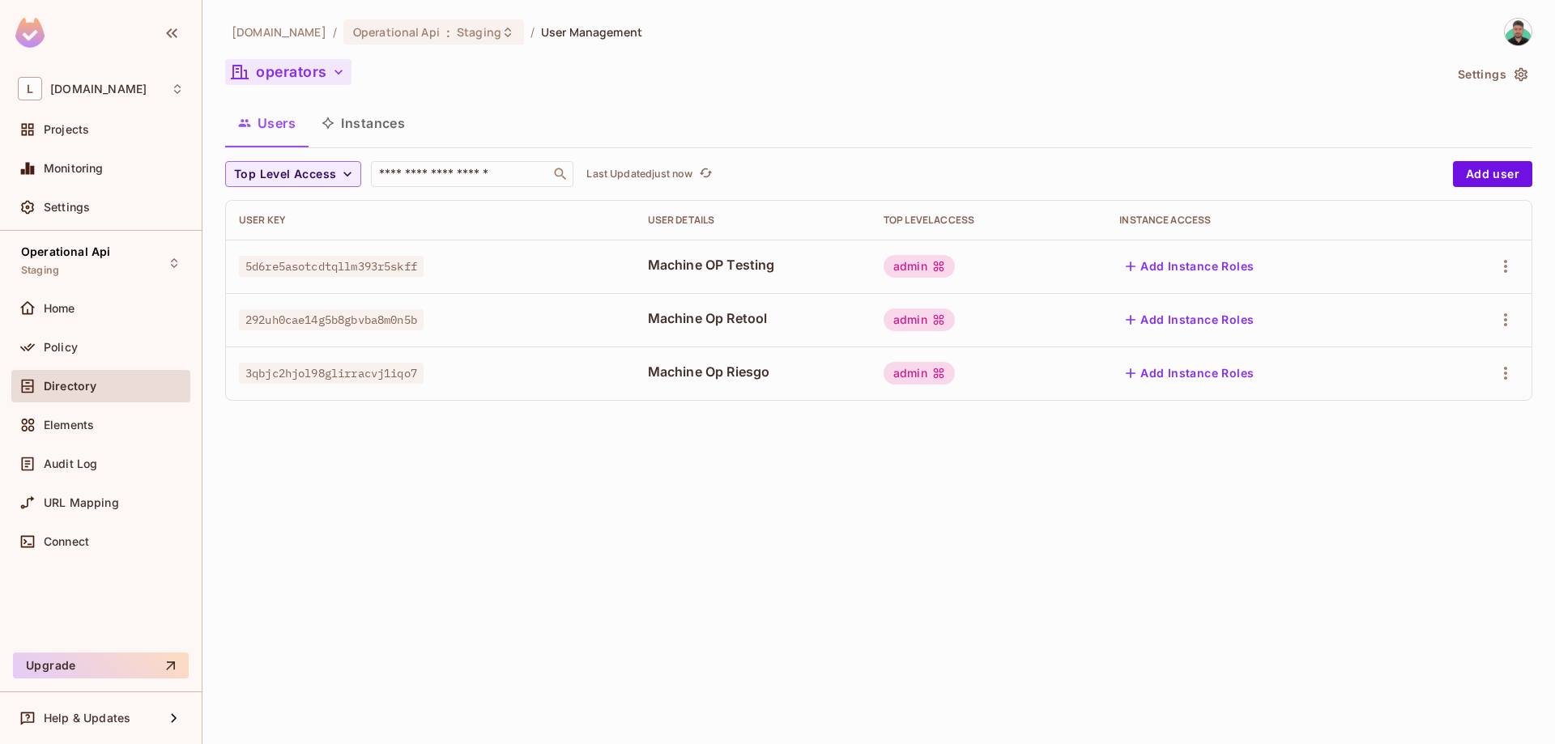
drag, startPoint x: 283, startPoint y: 92, endPoint x: 282, endPoint y: 82, distance: 9.8
click at [283, 91] on div "lakpa.cl / Operational Api : Staging / User Management operators Settings Users…" at bounding box center [878, 216] width 1307 height 396
click at [282, 79] on button "operators" at bounding box center [288, 72] width 126 height 26
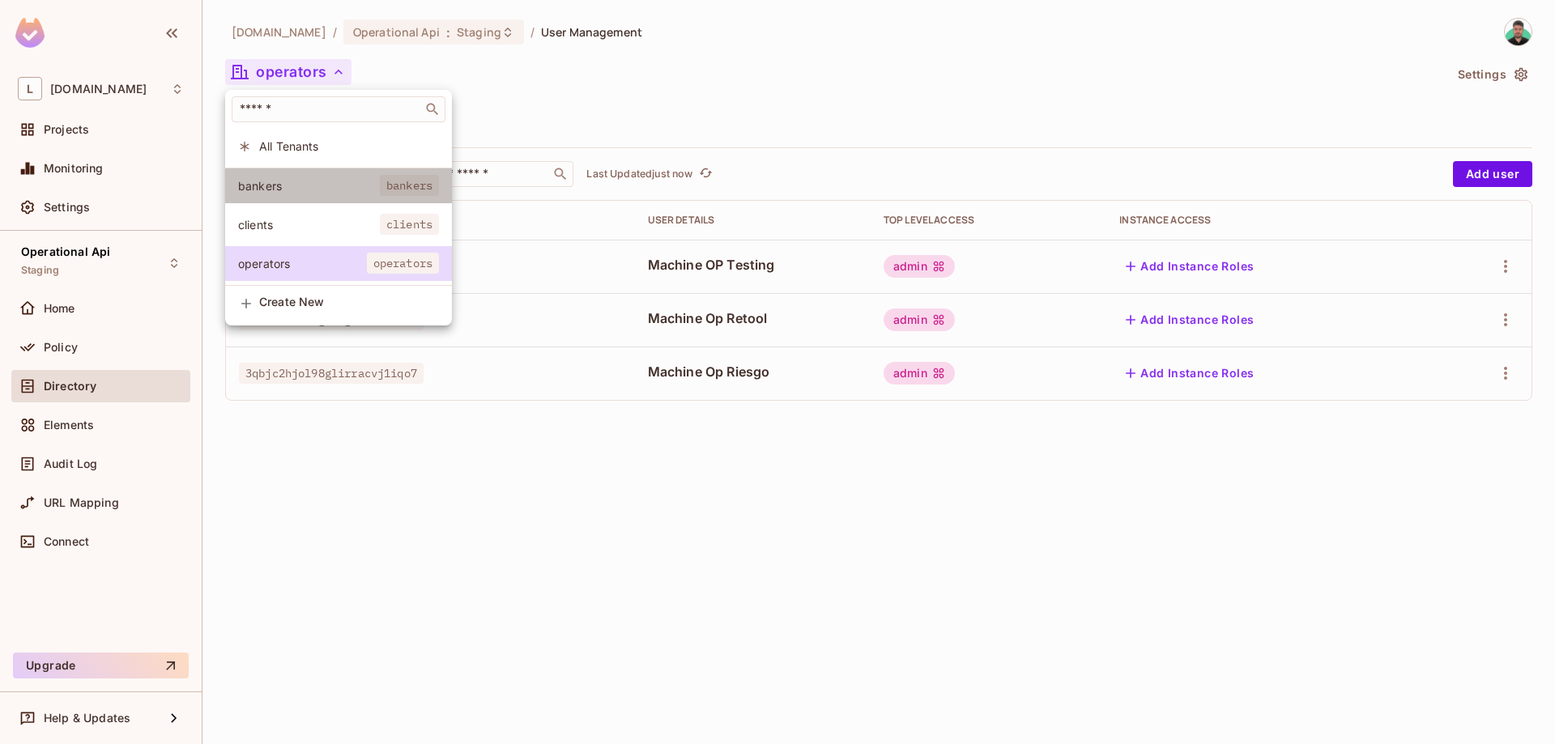
click at [309, 190] on span "bankers" at bounding box center [309, 185] width 142 height 15
